Goal: Transaction & Acquisition: Download file/media

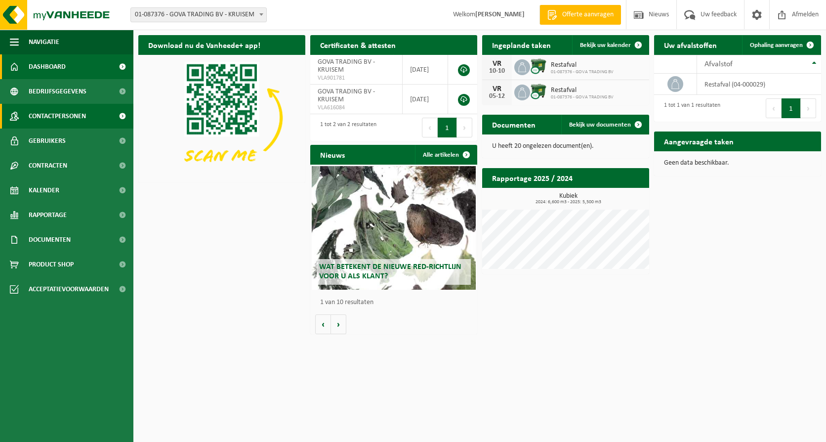
click at [43, 116] on span "Contactpersonen" at bounding box center [57, 116] width 57 height 25
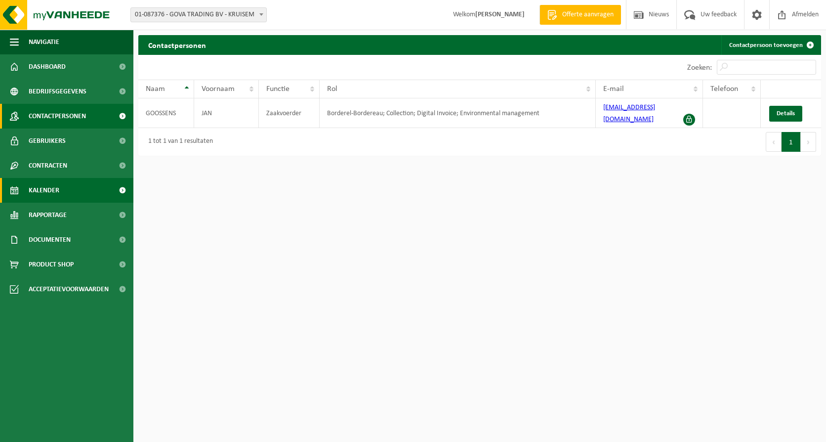
click at [41, 188] on span "Kalender" at bounding box center [44, 190] width 31 height 25
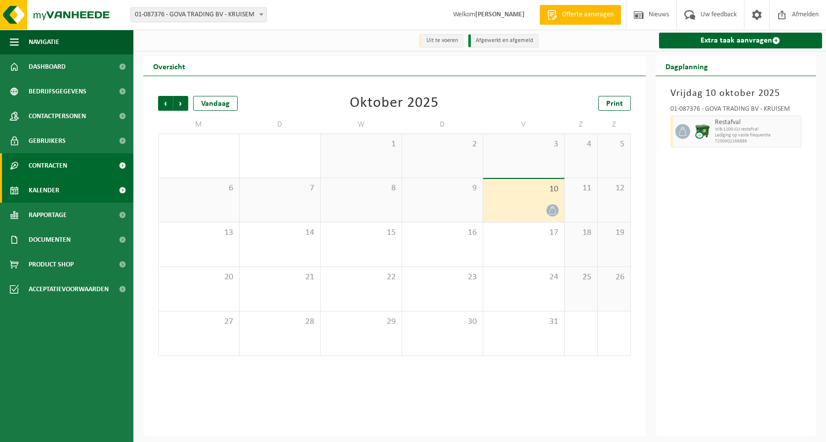
click at [48, 162] on span "Contracten" at bounding box center [48, 165] width 39 height 25
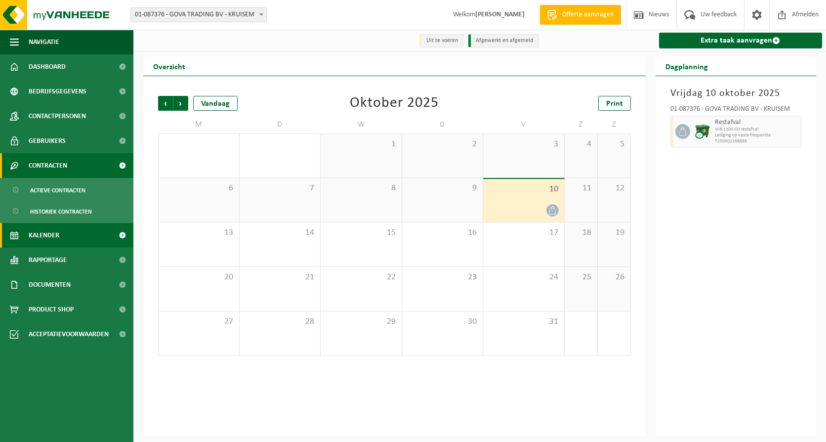
click at [48, 162] on span "Contracten" at bounding box center [48, 165] width 39 height 25
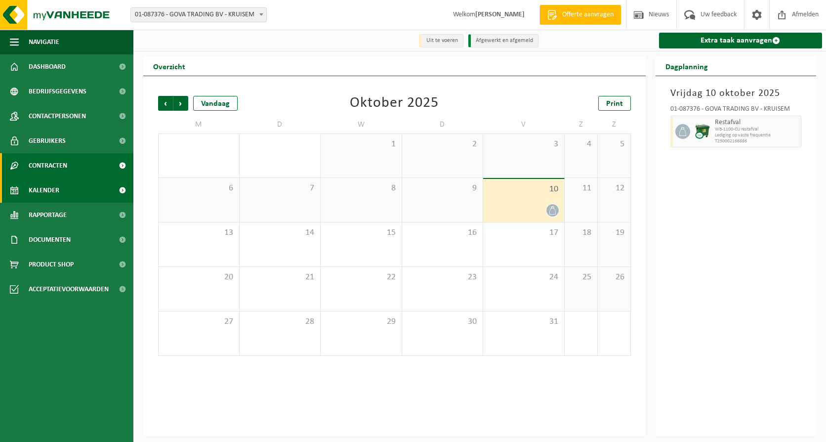
click at [48, 162] on span "Contracten" at bounding box center [48, 165] width 39 height 25
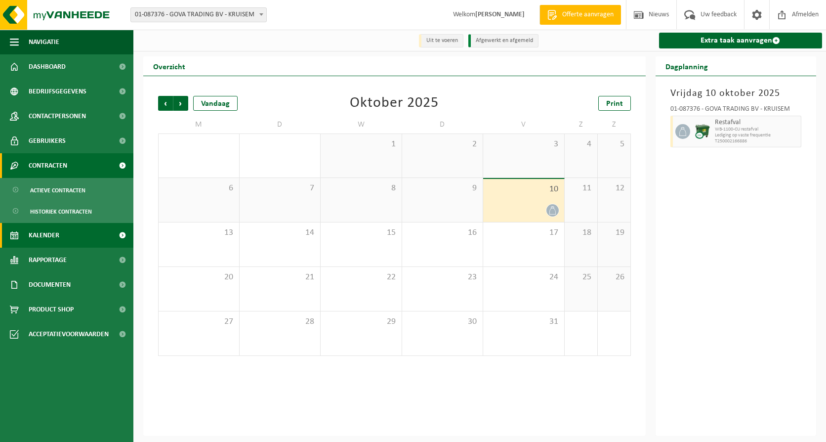
click at [48, 162] on span "Contracten" at bounding box center [48, 165] width 39 height 25
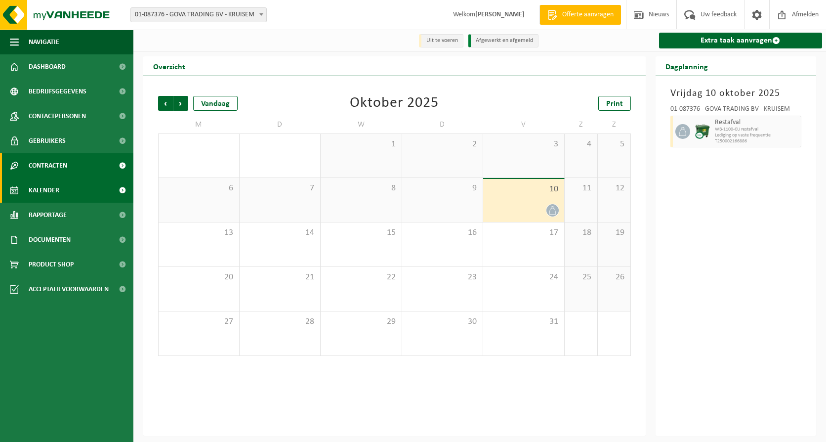
click at [48, 162] on span "Contracten" at bounding box center [48, 165] width 39 height 25
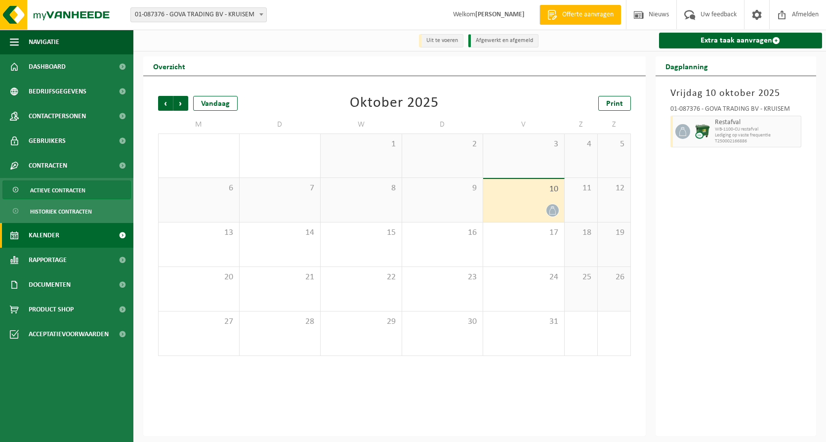
click at [50, 187] on span "Actieve contracten" at bounding box center [57, 190] width 55 height 19
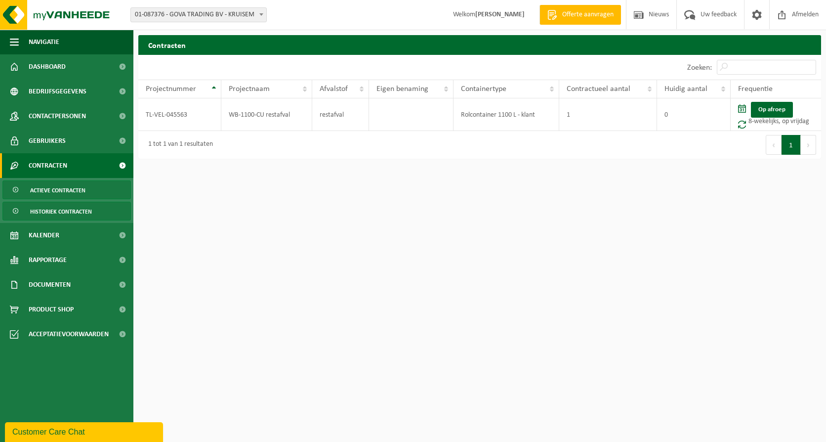
click at [46, 210] on span "Historiek contracten" at bounding box center [61, 211] width 62 height 19
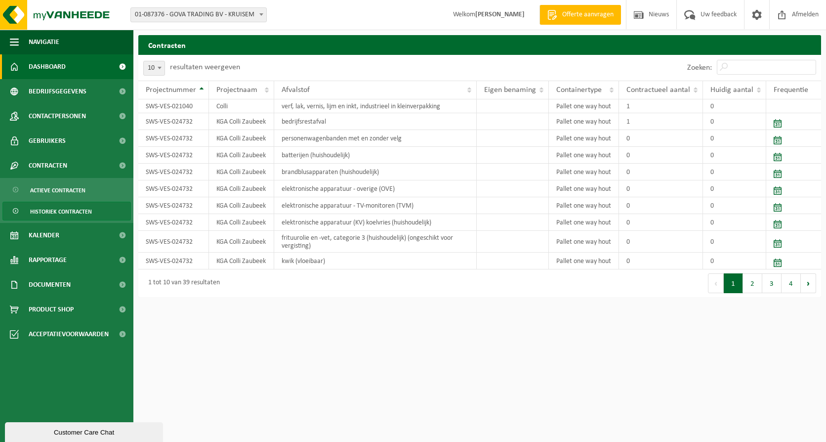
click at [43, 63] on span "Dashboard" at bounding box center [47, 66] width 37 height 25
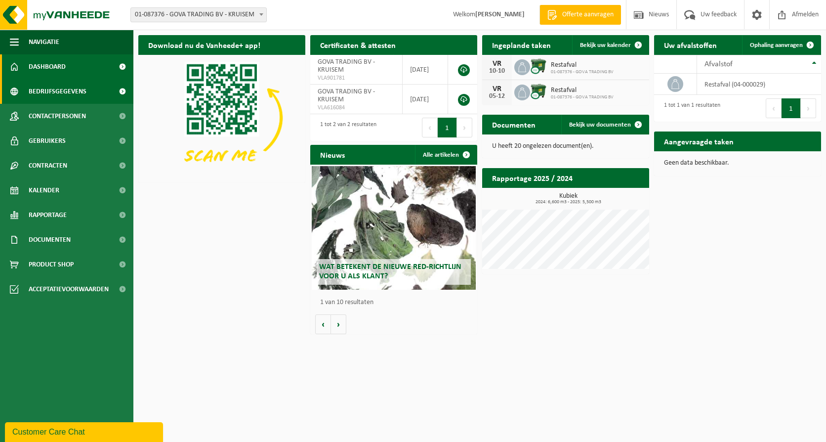
click at [41, 95] on span "Bedrijfsgegevens" at bounding box center [58, 91] width 58 height 25
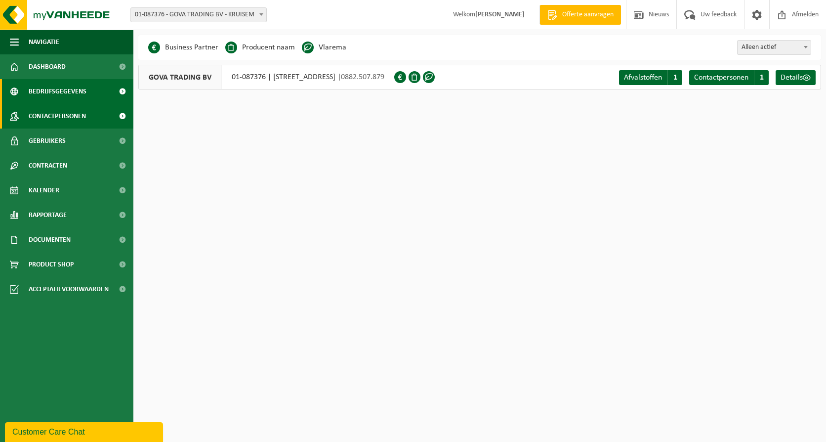
click at [43, 117] on span "Contactpersonen" at bounding box center [57, 116] width 57 height 25
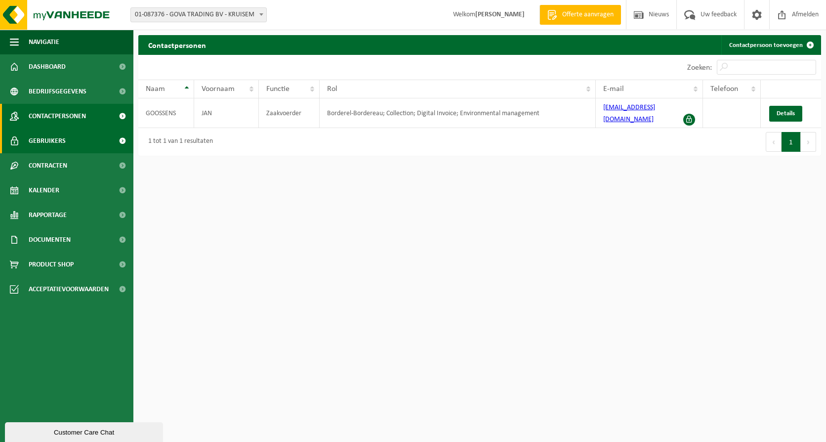
click at [43, 139] on span "Gebruikers" at bounding box center [47, 140] width 37 height 25
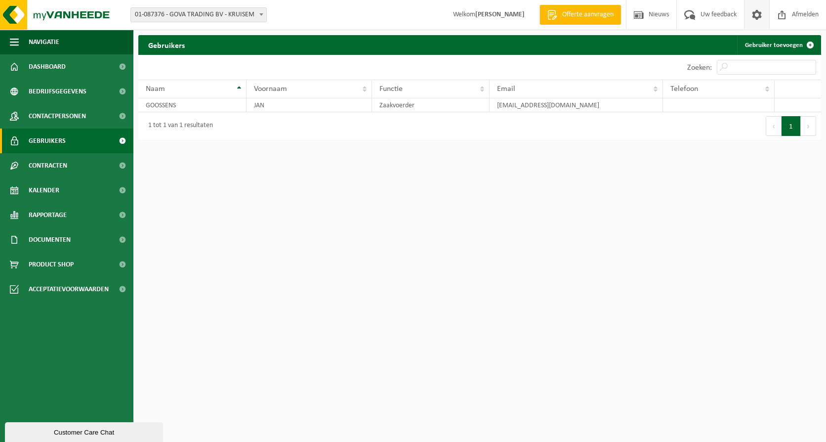
click at [754, 13] on span at bounding box center [756, 14] width 15 height 29
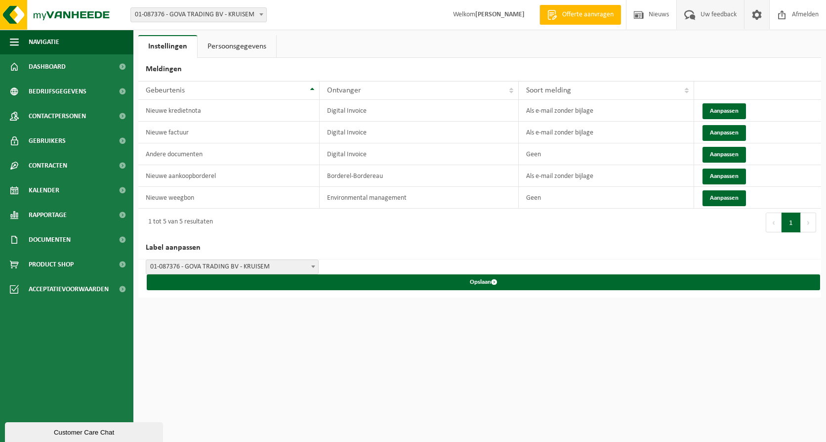
click at [714, 15] on span "Uw feedback" at bounding box center [718, 14] width 41 height 29
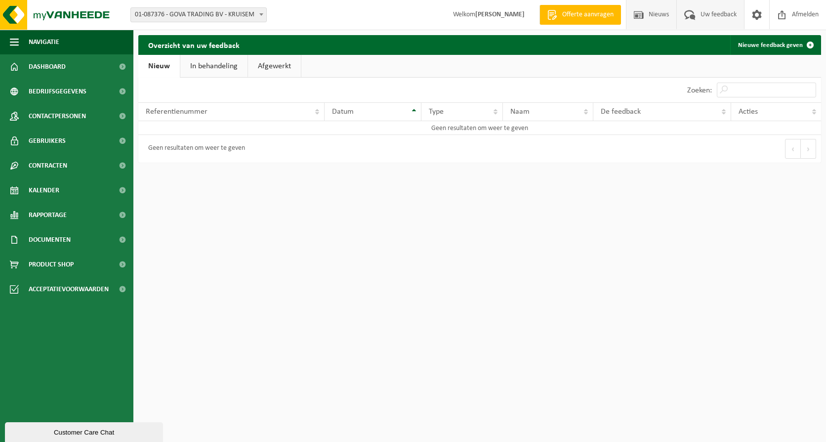
click at [654, 13] on span "Nieuws" at bounding box center [658, 14] width 25 height 29
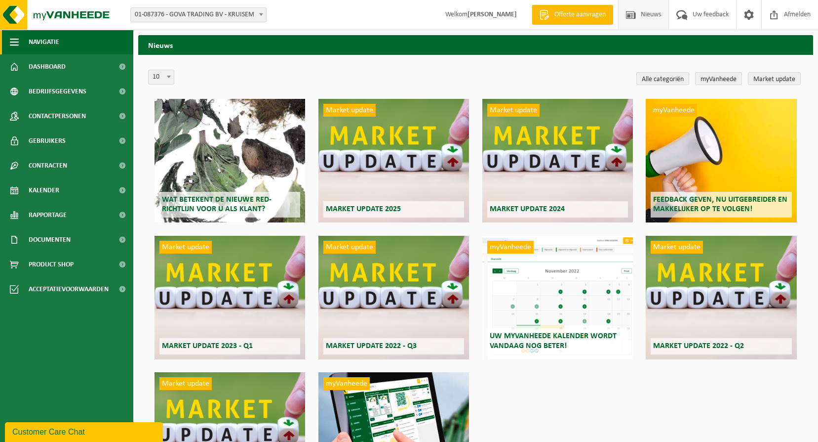
click at [44, 41] on span "Navigatie" at bounding box center [44, 42] width 31 height 25
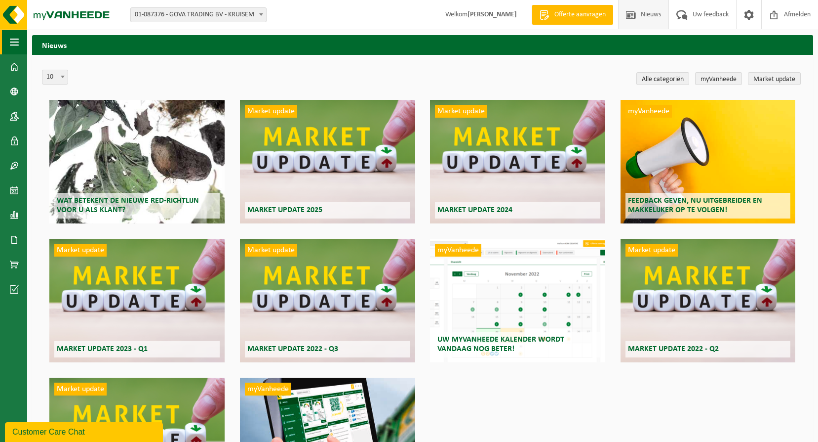
click at [14, 40] on span "button" at bounding box center [14, 42] width 9 height 25
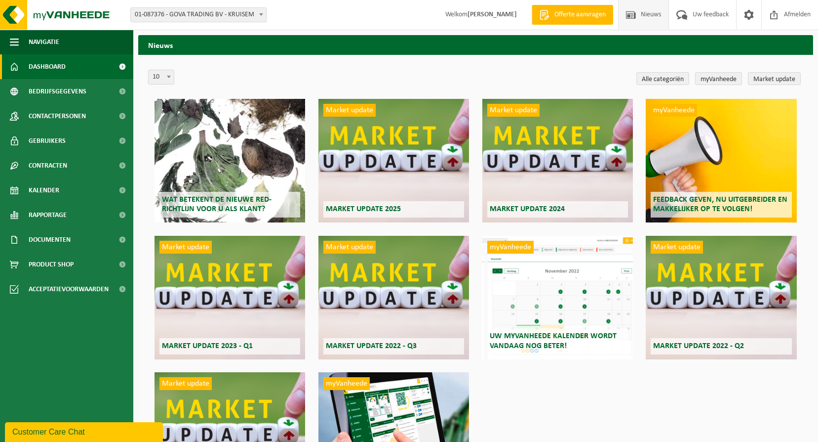
click at [47, 60] on span "Dashboard" at bounding box center [47, 66] width 37 height 25
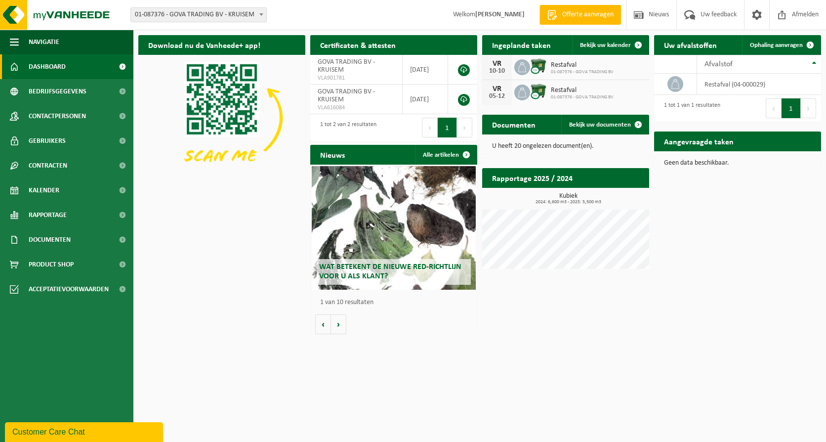
click at [62, 431] on div "Customer Care Chat" at bounding box center [83, 432] width 143 height 12
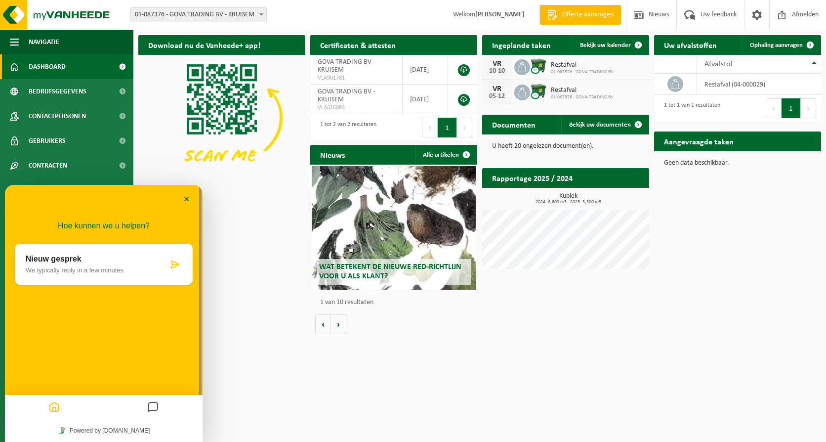
click at [72, 267] on p "We typically reply in a few minutes" at bounding box center [97, 269] width 142 height 7
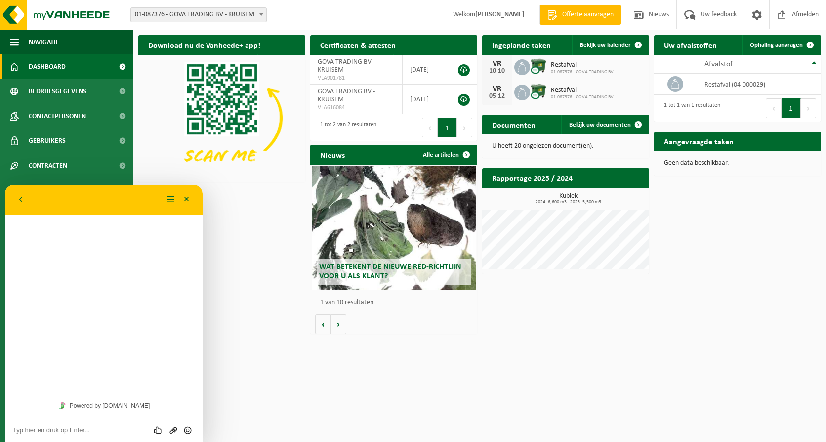
click at [38, 230] on div "Hoe kunnen we u helpen? Nieuw gesprek We typically reply in a few minutes" at bounding box center [104, 289] width 198 height 209
click at [59, 284] on div "Hoe kunnen we u helpen? Nieuw gesprek We typically reply in a few minutes" at bounding box center [104, 289] width 198 height 209
click at [41, 234] on div "Hoe kunnen we u helpen? Nieuw gesprek We typically reply in a few minutes" at bounding box center [104, 289] width 198 height 209
click at [112, 407] on link "Powered by tawk.to" at bounding box center [104, 405] width 98 height 13
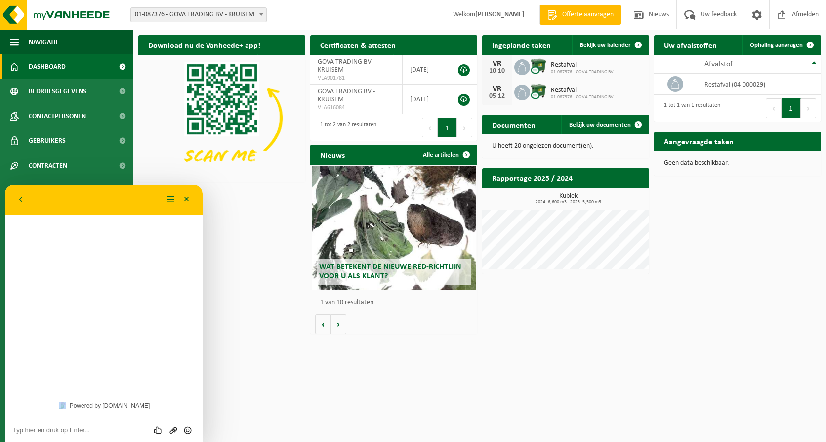
click at [89, 229] on div "Hoe kunnen we u helpen? Nieuw gesprek We typically reply in a few minutes" at bounding box center [104, 289] width 198 height 209
click at [169, 198] on button "Menu" at bounding box center [171, 199] width 16 height 15
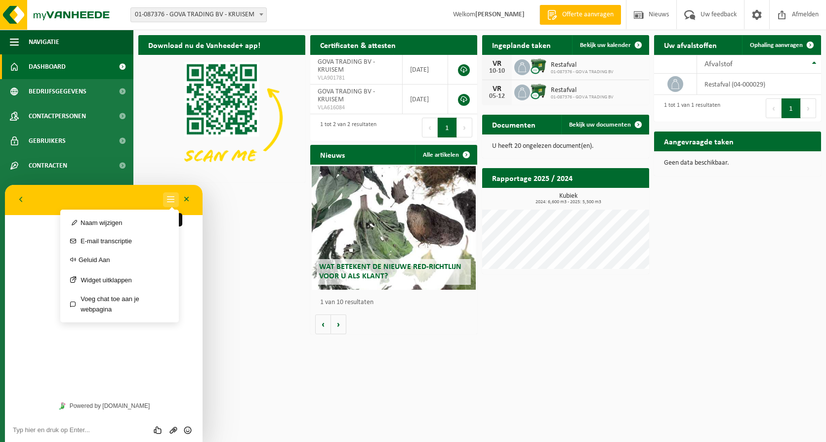
click at [169, 198] on button "Menu" at bounding box center [171, 199] width 16 height 15
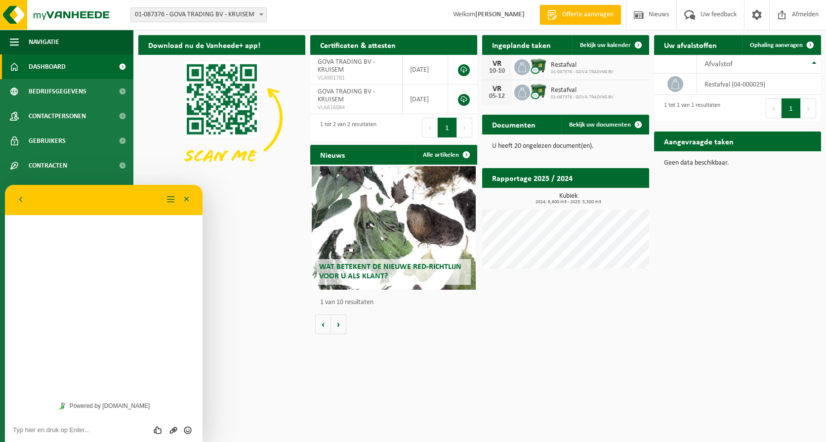
click at [27, 428] on textarea at bounding box center [104, 430] width 182 height 8
type textarea "B"
click at [187, 200] on button "Minimaliseer" at bounding box center [187, 199] width 16 height 15
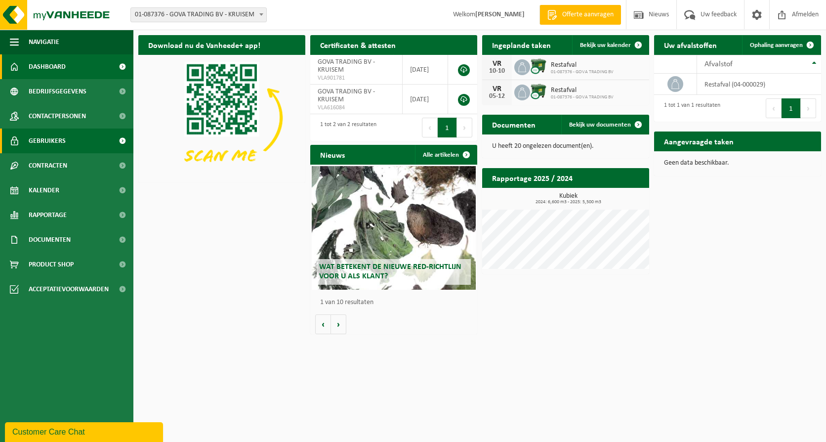
click at [44, 138] on span "Gebruikers" at bounding box center [47, 140] width 37 height 25
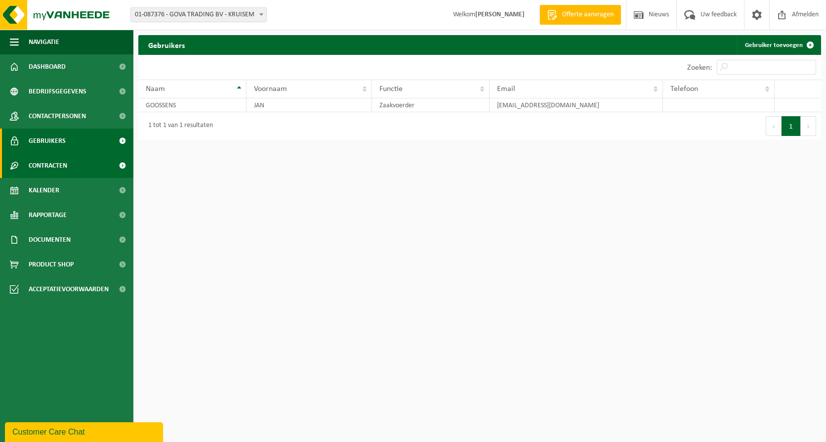
click at [41, 162] on span "Contracten" at bounding box center [48, 165] width 39 height 25
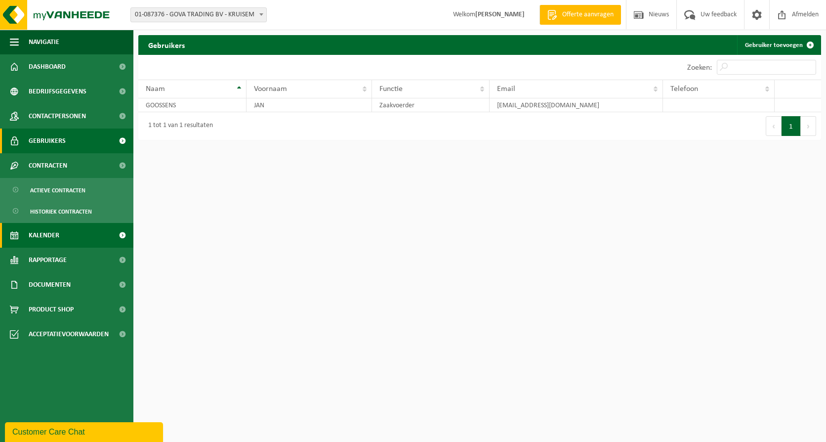
click at [46, 236] on span "Kalender" at bounding box center [44, 235] width 31 height 25
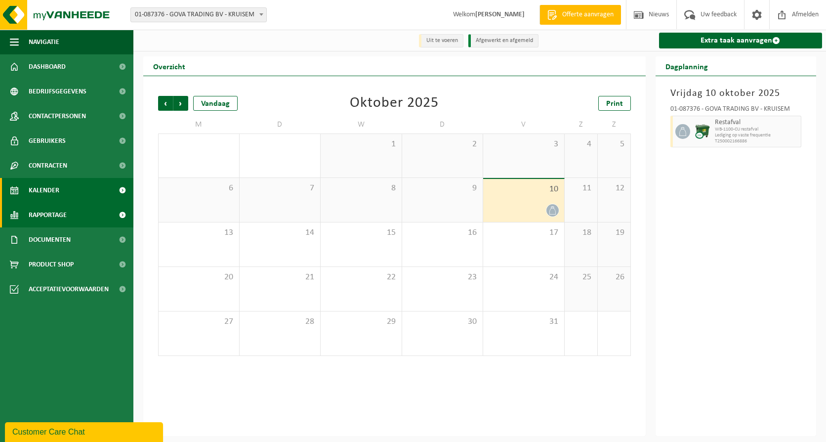
click at [47, 211] on span "Rapportage" at bounding box center [48, 215] width 38 height 25
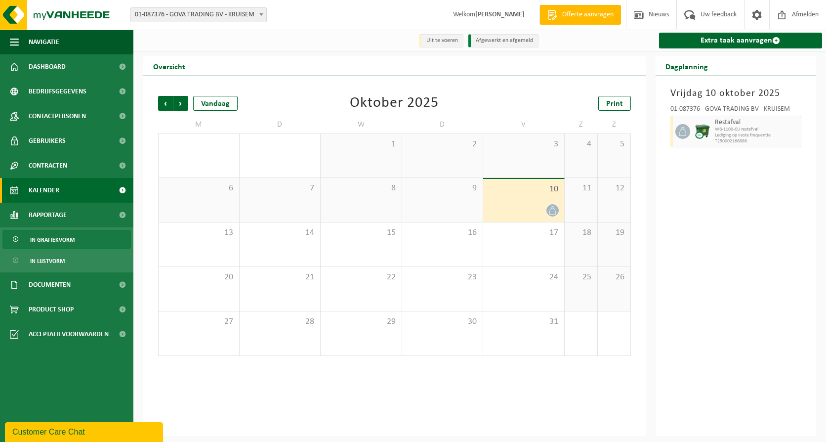
click at [49, 235] on span "In grafiekvorm" at bounding box center [52, 239] width 44 height 19
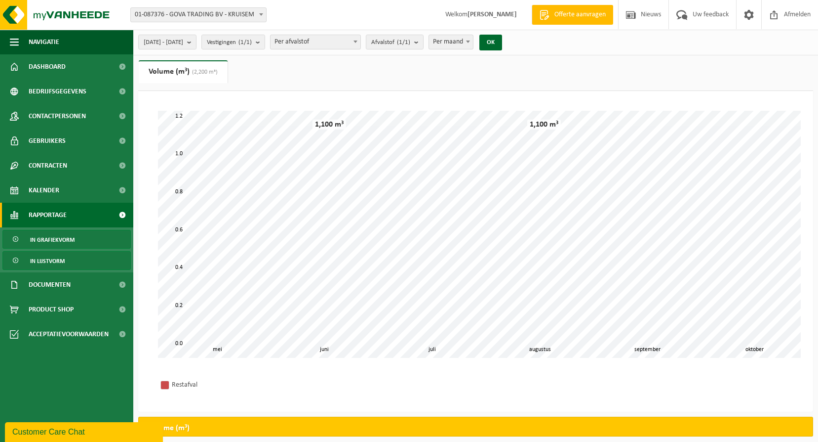
click at [41, 263] on span "In lijstvorm" at bounding box center [47, 260] width 35 height 19
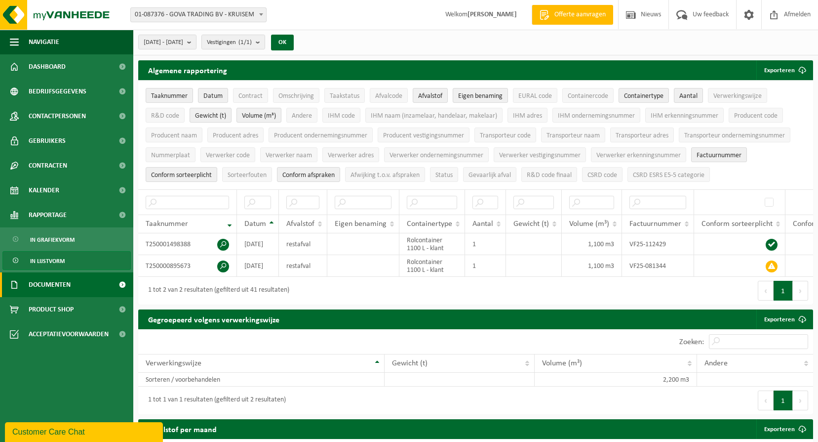
click at [42, 287] on span "Documenten" at bounding box center [50, 284] width 42 height 25
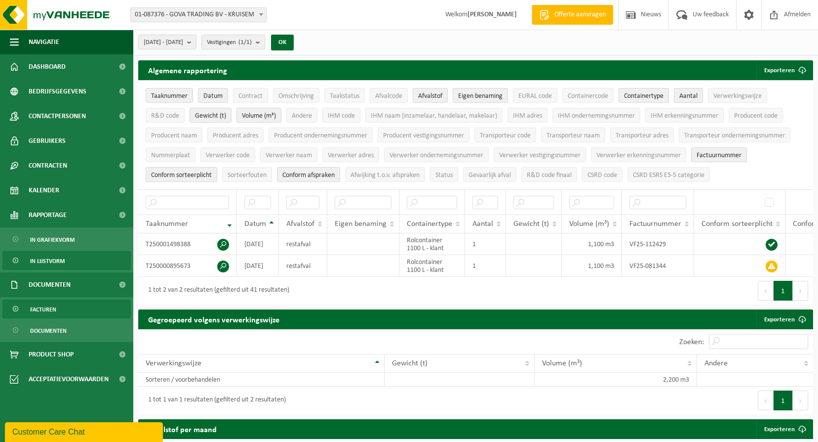
click at [45, 307] on span "Facturen" at bounding box center [43, 309] width 26 height 19
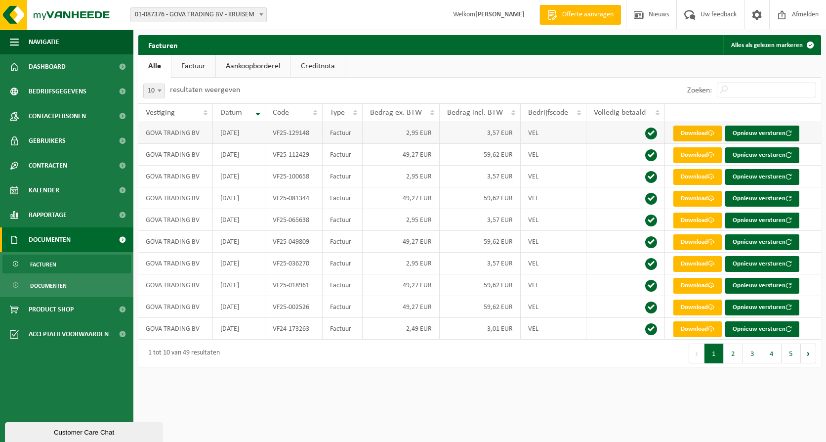
click at [704, 129] on link "Download" at bounding box center [697, 133] width 48 height 16
click at [49, 65] on span "Dashboard" at bounding box center [47, 66] width 37 height 25
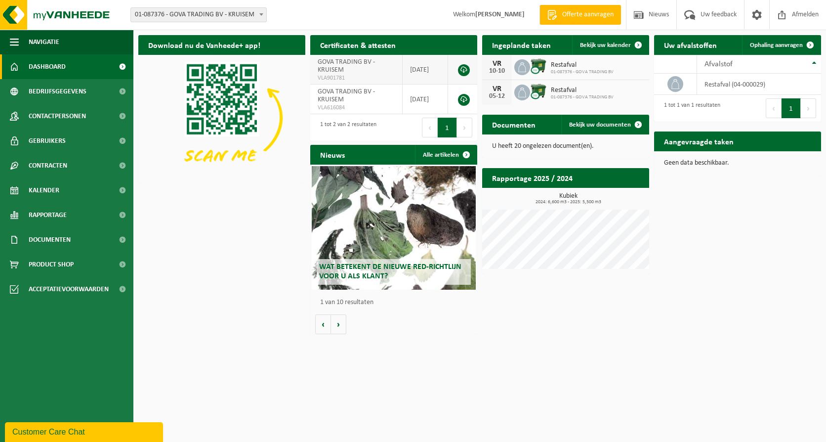
click at [464, 70] on link at bounding box center [464, 70] width 12 height 12
click at [503, 150] on p "U heeft 20 ongelezen document(en)." at bounding box center [565, 146] width 147 height 7
click at [506, 144] on p "U heeft 20 ongelezen document(en)." at bounding box center [565, 146] width 147 height 7
click at [637, 121] on span at bounding box center [638, 125] width 20 height 20
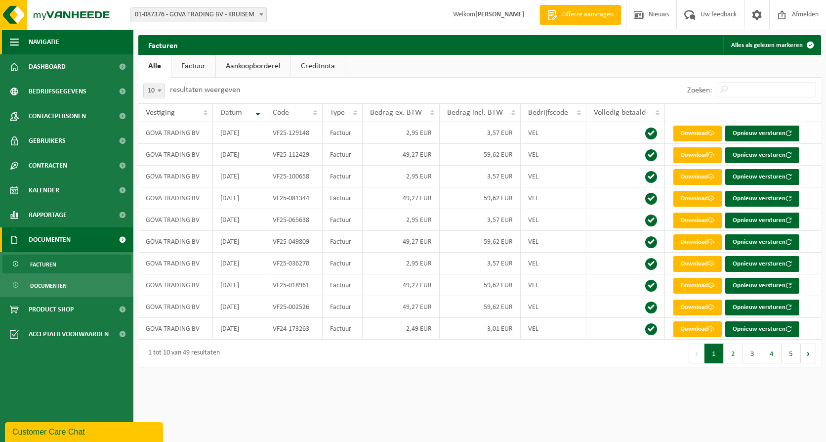
click at [31, 40] on span "Navigatie" at bounding box center [44, 42] width 31 height 25
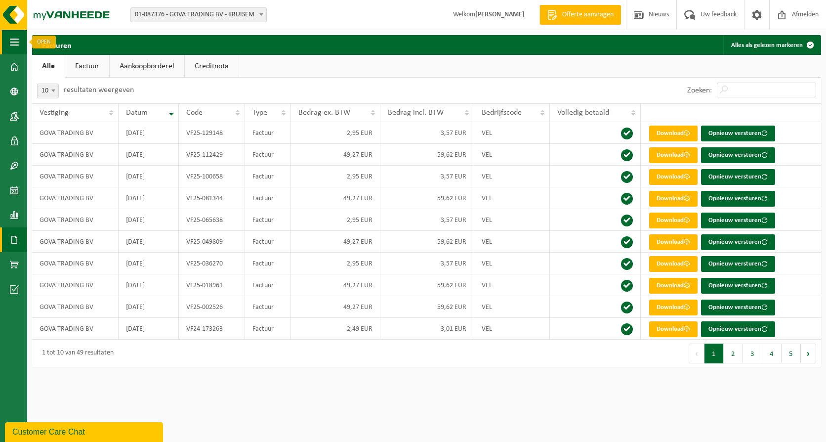
click at [8, 41] on button "Navigatie" at bounding box center [13, 42] width 27 height 25
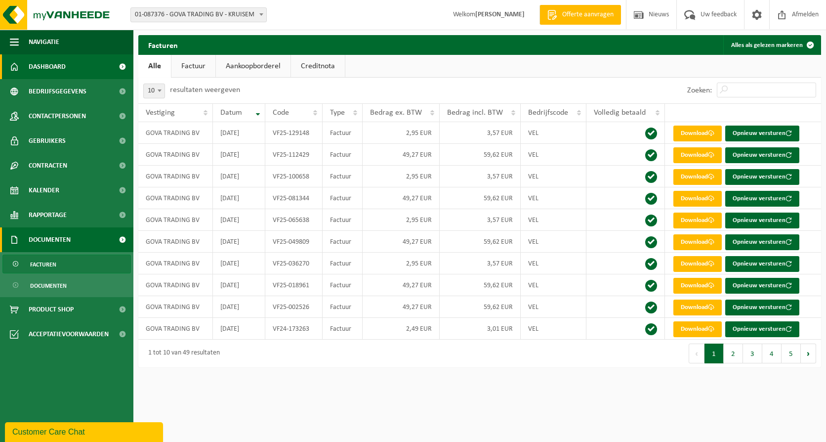
click at [45, 66] on span "Dashboard" at bounding box center [47, 66] width 37 height 25
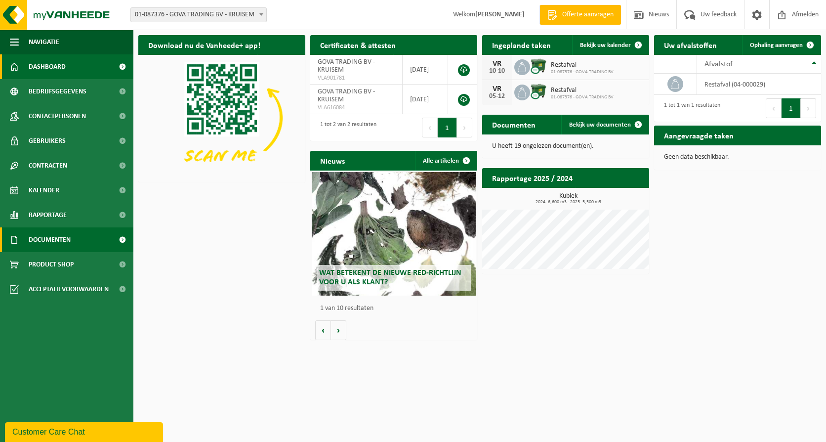
click at [49, 238] on span "Documenten" at bounding box center [50, 239] width 42 height 25
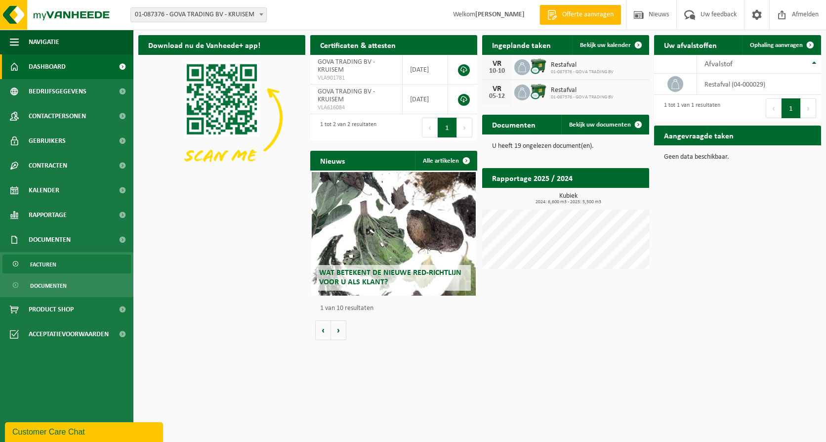
click at [53, 260] on span "Facturen" at bounding box center [43, 264] width 26 height 19
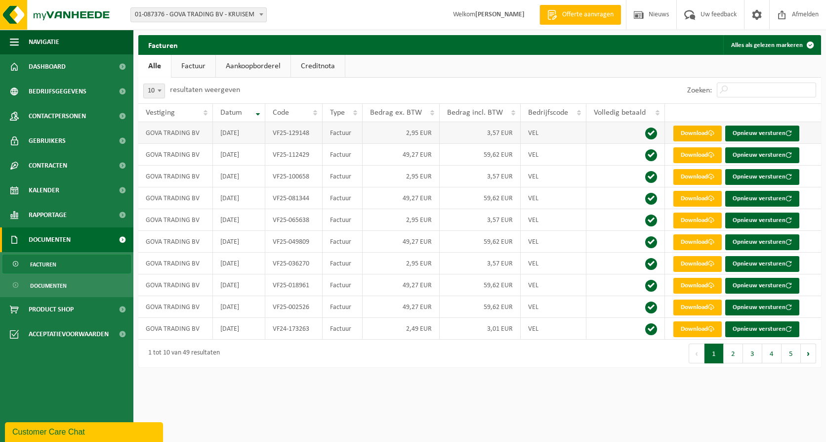
click at [696, 133] on link "Download" at bounding box center [697, 133] width 48 height 16
click at [44, 60] on span "Dashboard" at bounding box center [47, 66] width 37 height 25
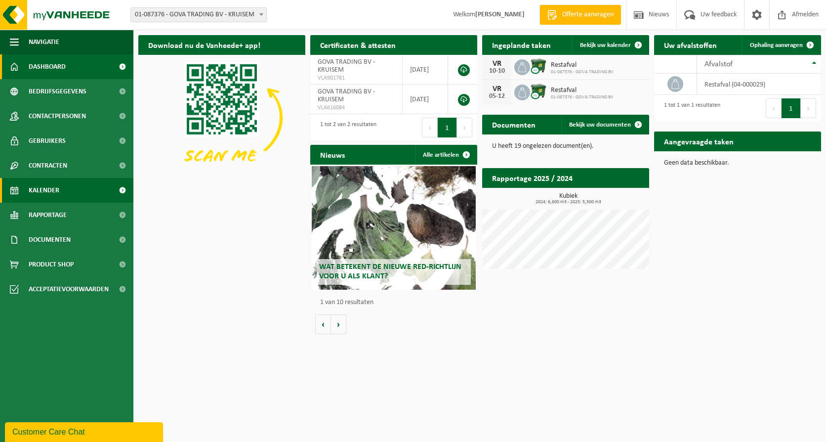
click at [40, 188] on span "Kalender" at bounding box center [44, 190] width 31 height 25
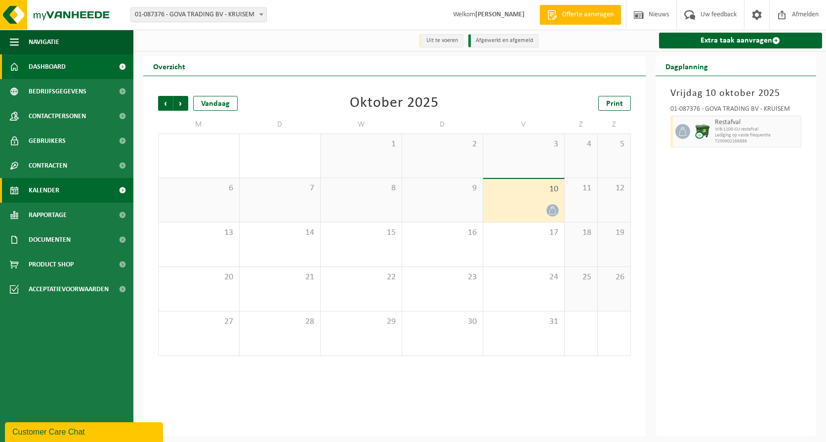
click at [45, 68] on span "Dashboard" at bounding box center [47, 66] width 37 height 25
